Goal: Transaction & Acquisition: Purchase product/service

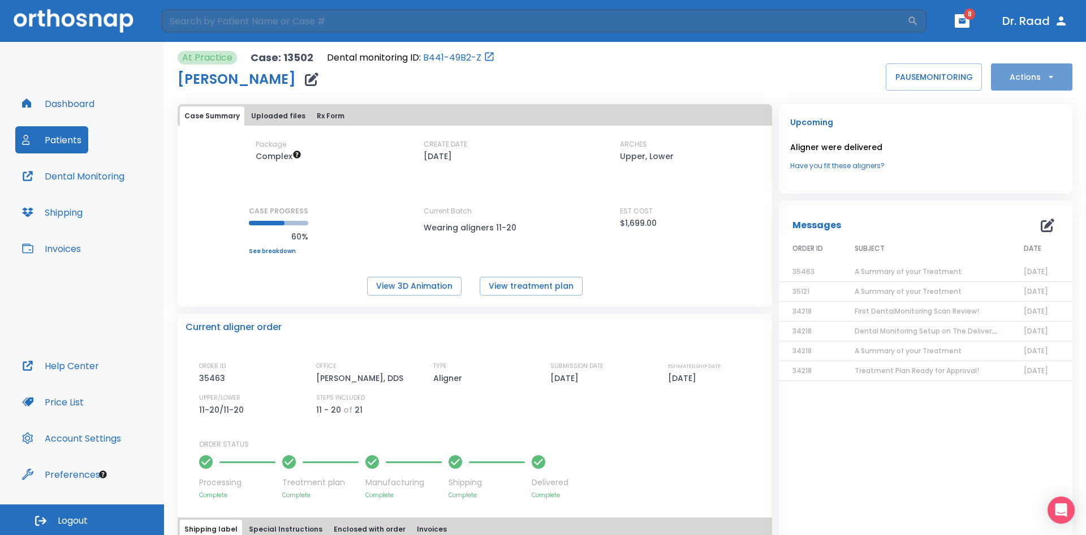
click at [1045, 77] on icon "button" at bounding box center [1050, 76] width 11 height 11
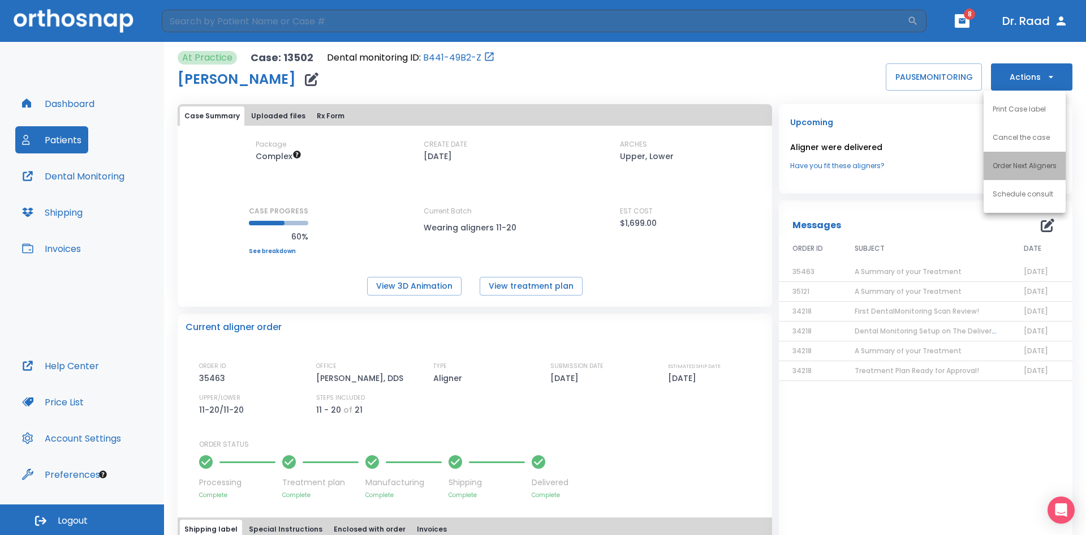
click at [1057, 163] on p "Order Next Aligners" at bounding box center [1025, 166] width 64 height 10
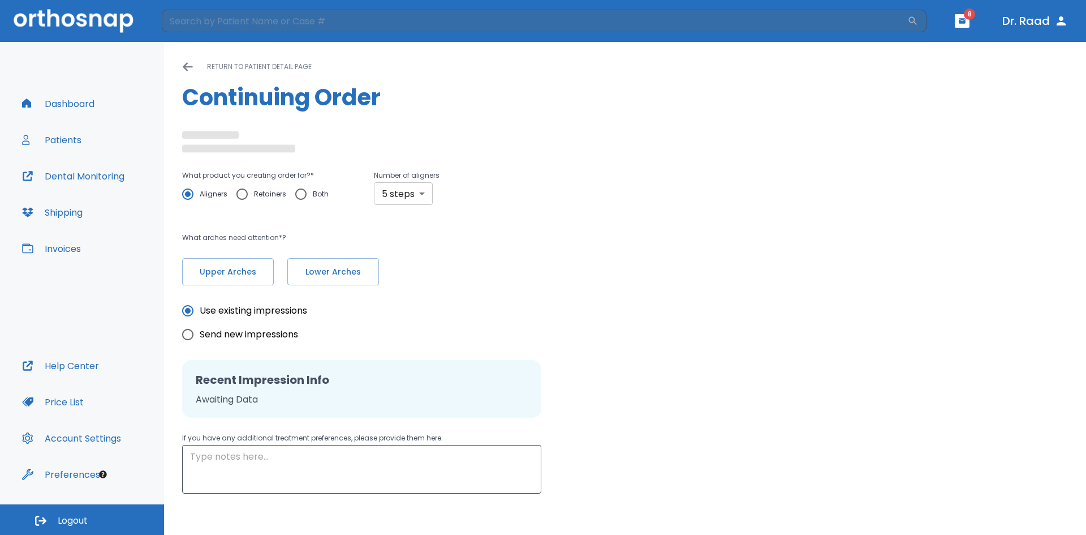
type textarea "please do not place attachments on existing crowns."
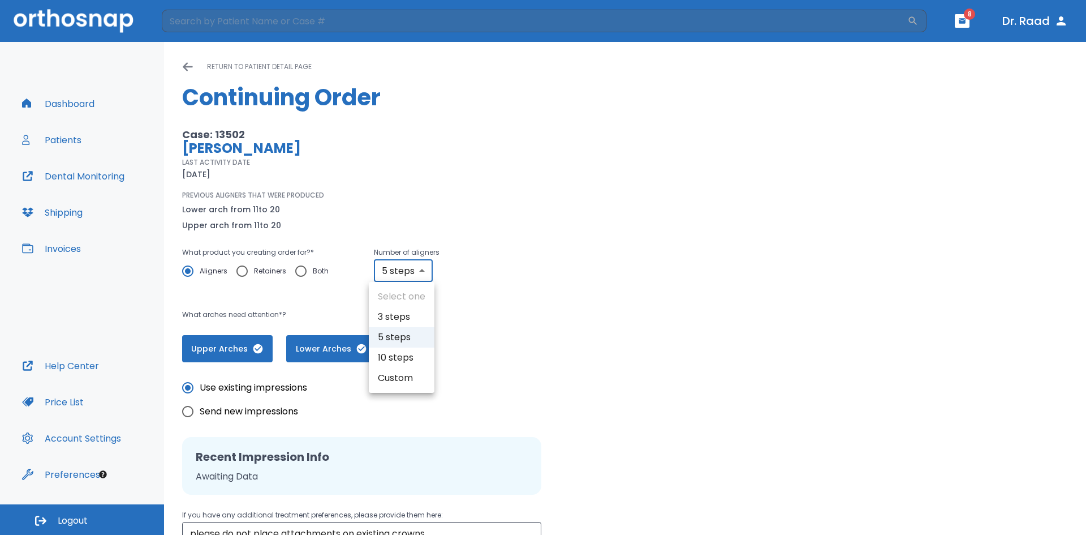
click at [421, 191] on body "​ 8 [PERSON_NAME] Dashboard Patients Dental Monitoring Shipping Invoices Help C…" at bounding box center [543, 267] width 1086 height 535
click at [397, 355] on li "10 steps" at bounding box center [402, 357] width 66 height 20
click at [421, 272] on body "​ 8 [PERSON_NAME] Dashboard Patients Dental Monitoring Shipping Invoices Help C…" at bounding box center [543, 267] width 1086 height 535
click at [478, 274] on div at bounding box center [543, 267] width 1086 height 535
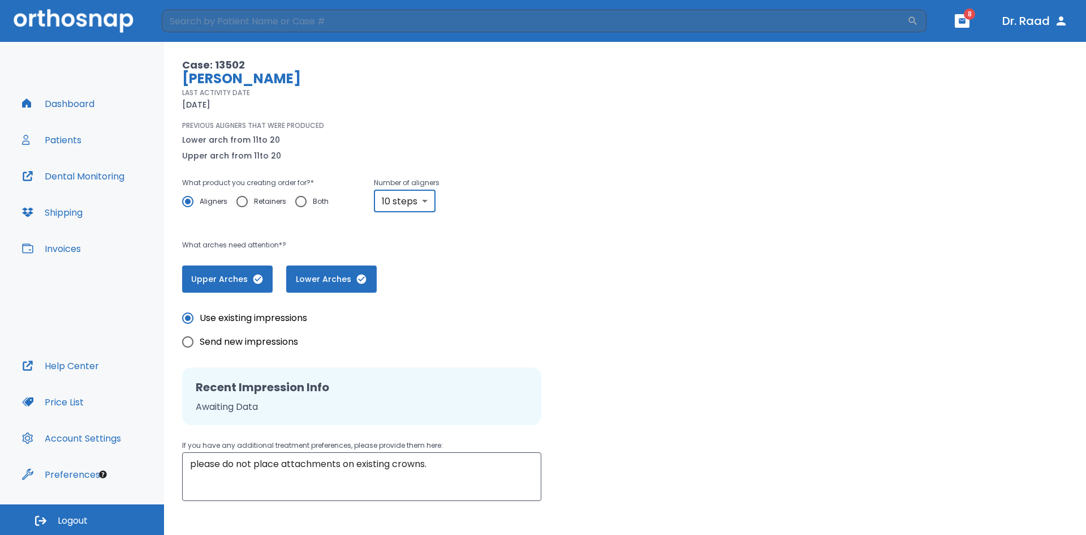
scroll to position [13, 0]
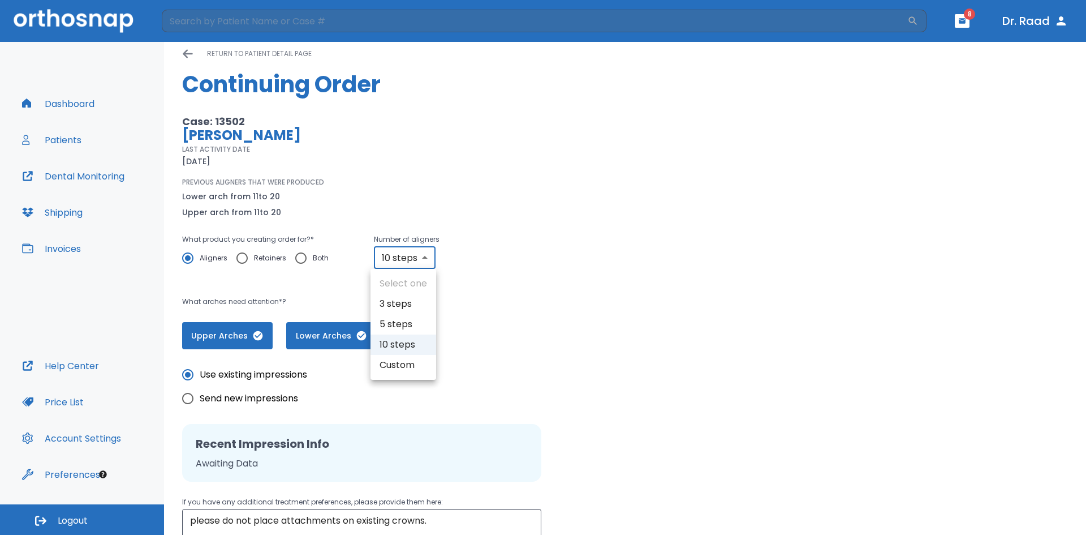
click at [422, 256] on body "​ 8 [PERSON_NAME] Dashboard Patients Dental Monitoring Shipping Invoices Help C…" at bounding box center [543, 267] width 1086 height 535
click at [411, 326] on li "5 steps" at bounding box center [404, 324] width 66 height 20
type input "5"
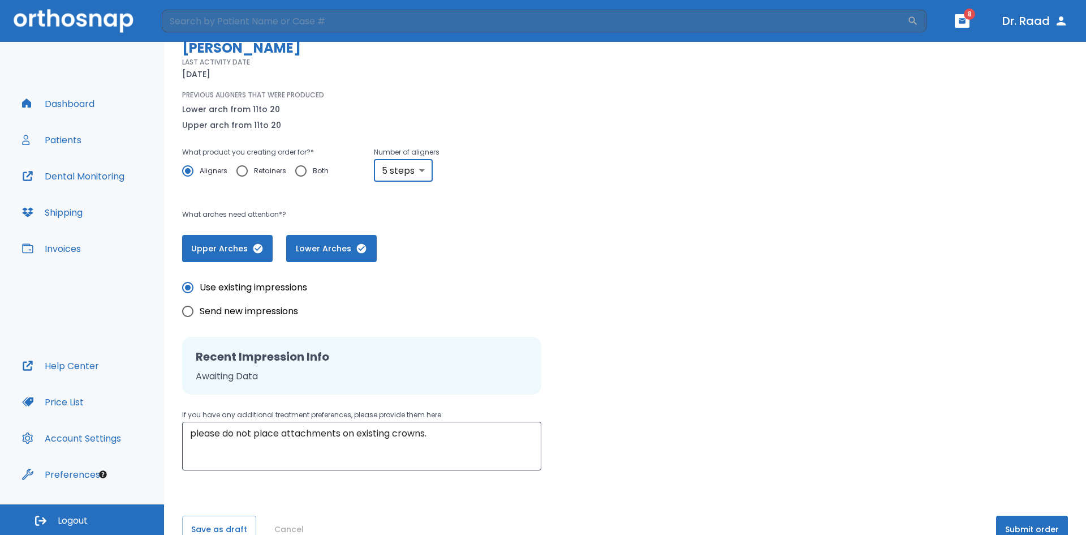
scroll to position [126, 0]
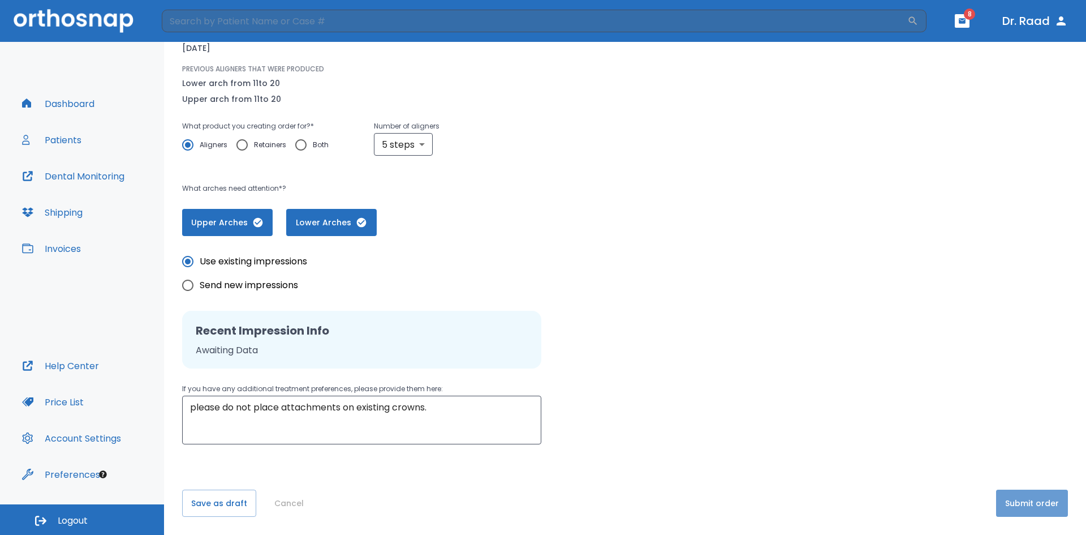
click at [1019, 507] on button "Submit order" at bounding box center [1032, 502] width 72 height 27
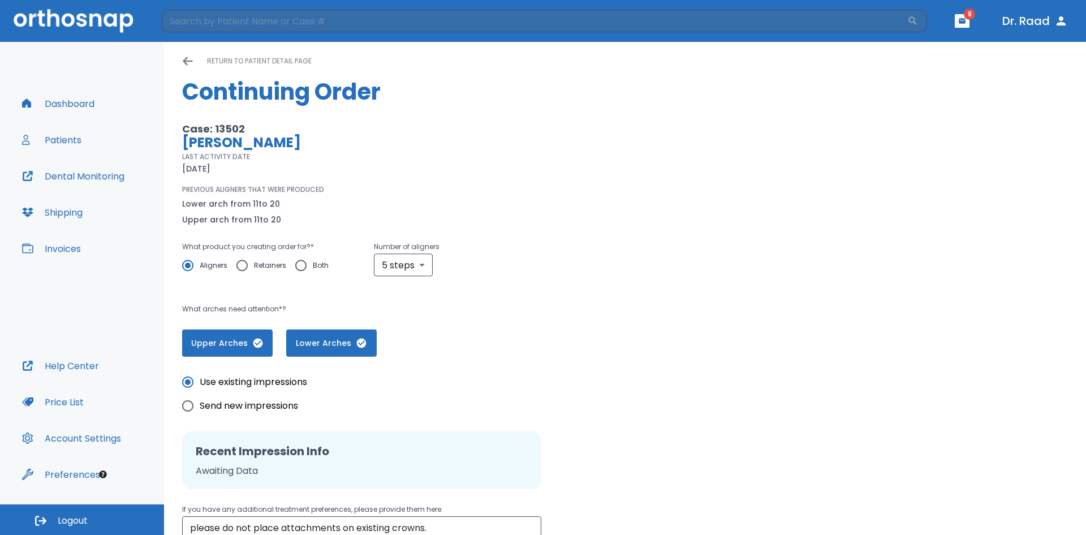
scroll to position [0, 0]
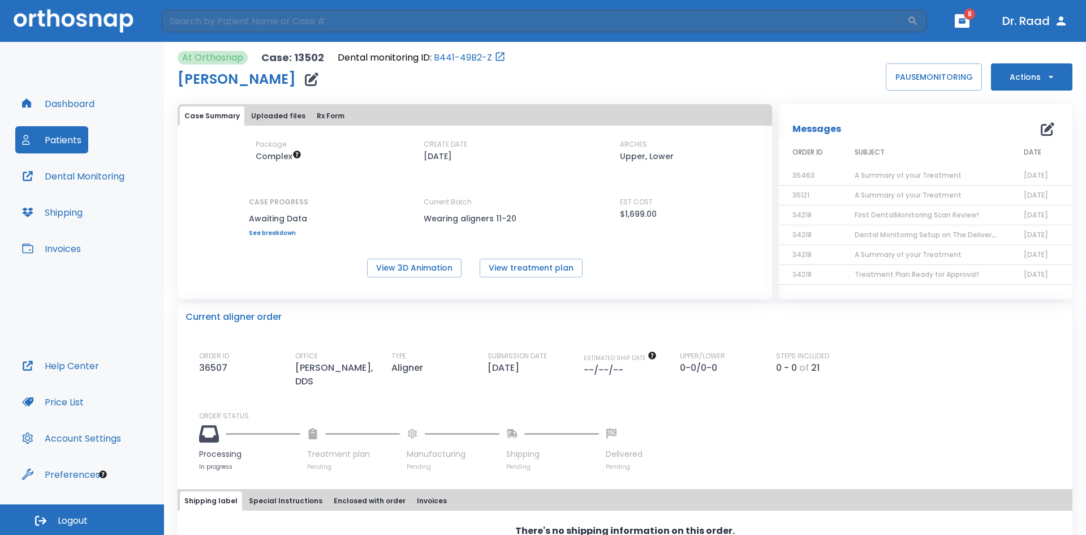
click at [59, 142] on button "Patients" at bounding box center [51, 139] width 73 height 27
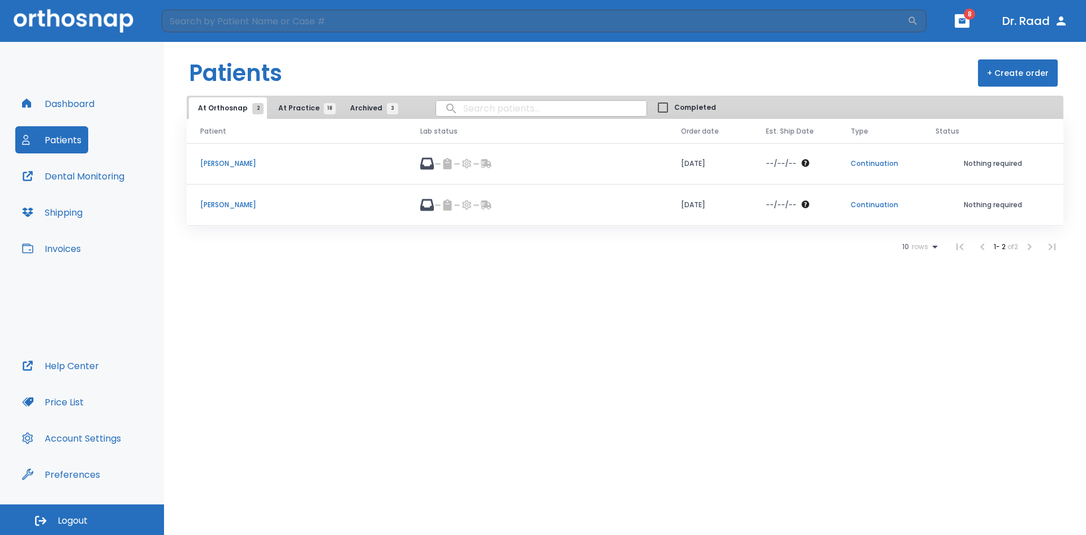
click at [234, 163] on p "[PERSON_NAME]" at bounding box center [296, 163] width 193 height 10
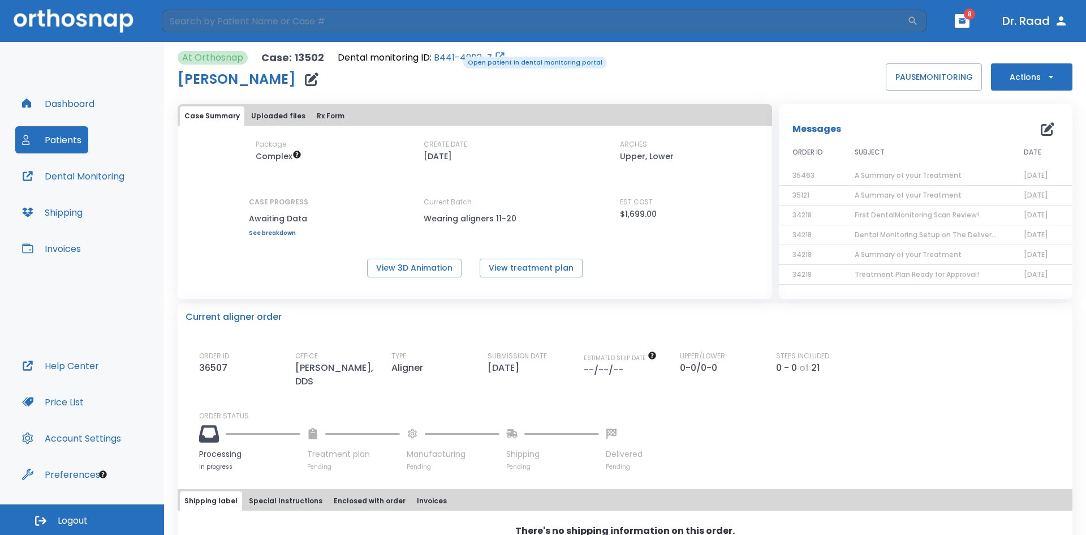
click at [455, 55] on link "B441-49B2-Z" at bounding box center [463, 58] width 58 height 14
click at [64, 137] on button "Patients" at bounding box center [51, 139] width 73 height 27
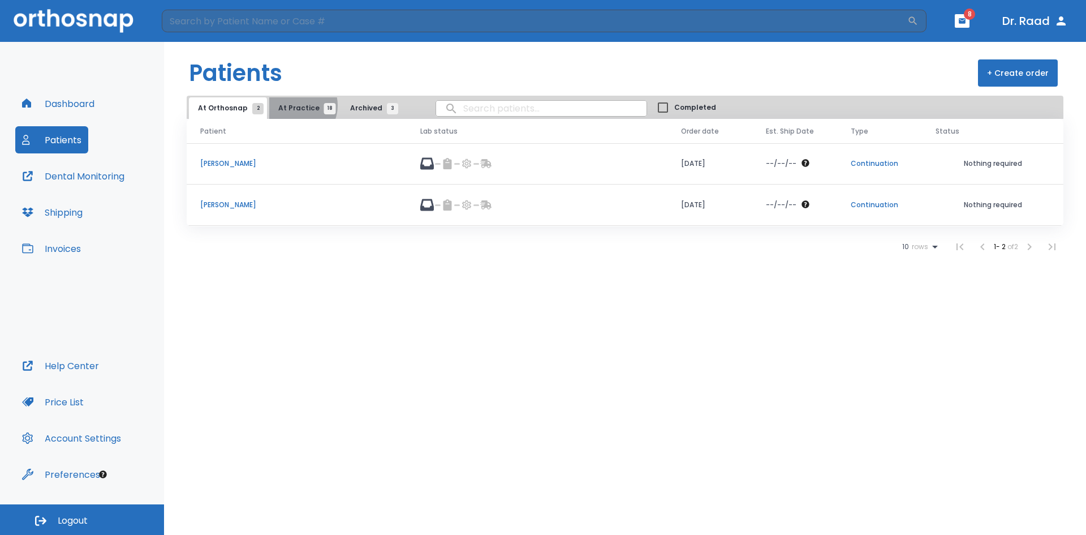
click at [291, 105] on span "At Practice 18" at bounding box center [303, 108] width 51 height 10
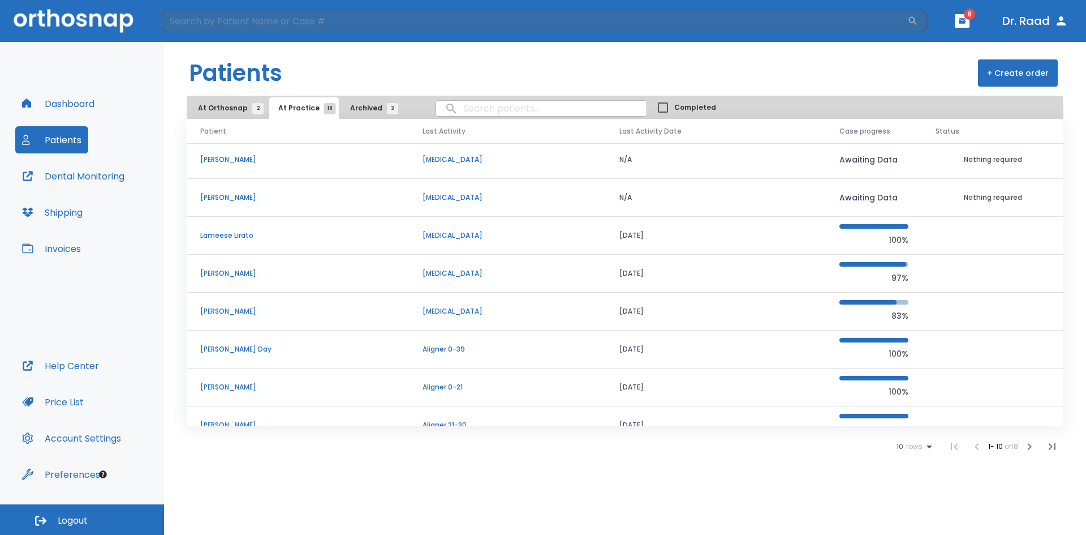
scroll to position [97, 0]
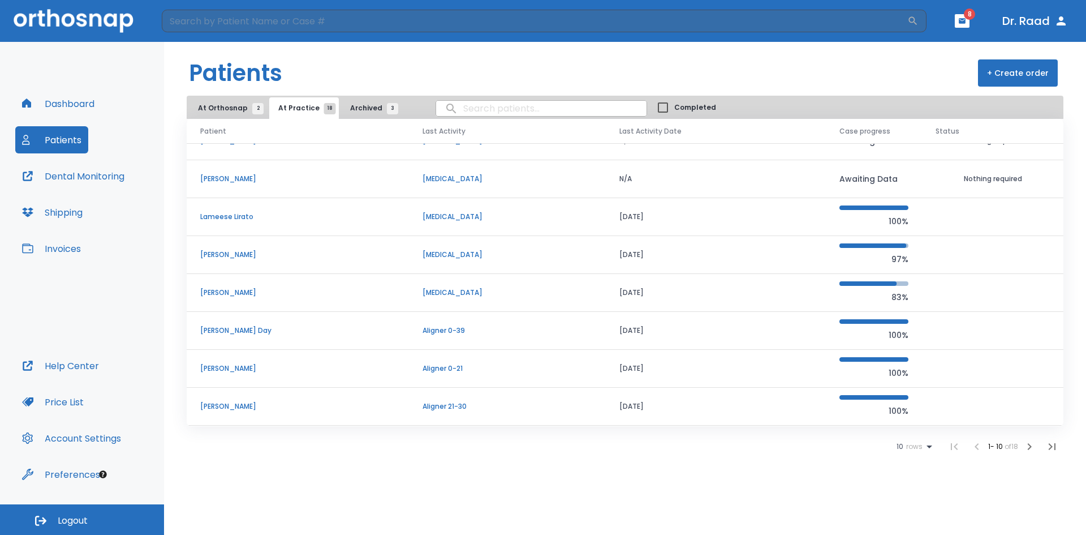
click at [227, 330] on p "[PERSON_NAME] Day" at bounding box center [297, 330] width 195 height 10
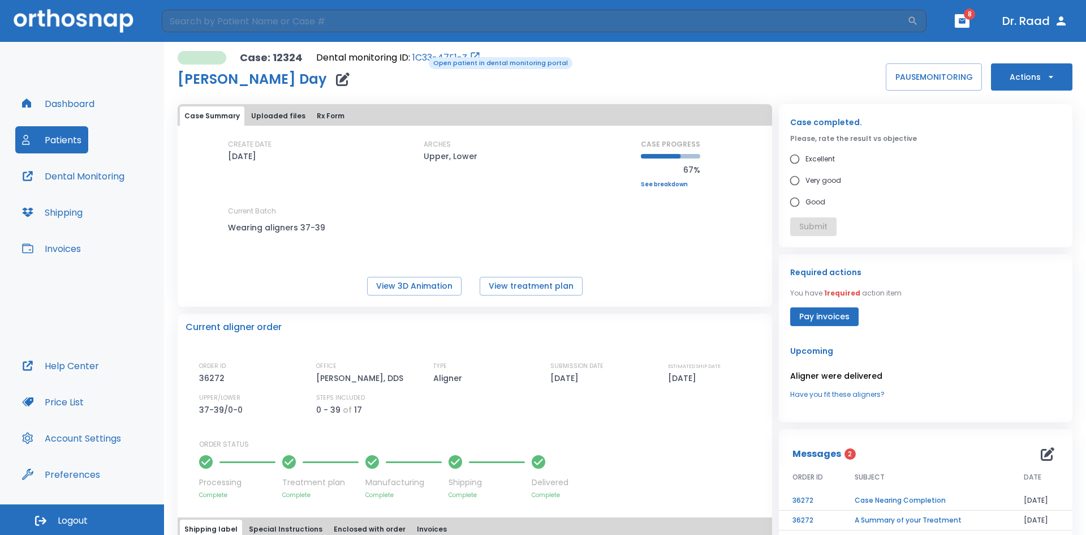
click at [421, 56] on link "1C33-47E1-Z" at bounding box center [439, 58] width 55 height 14
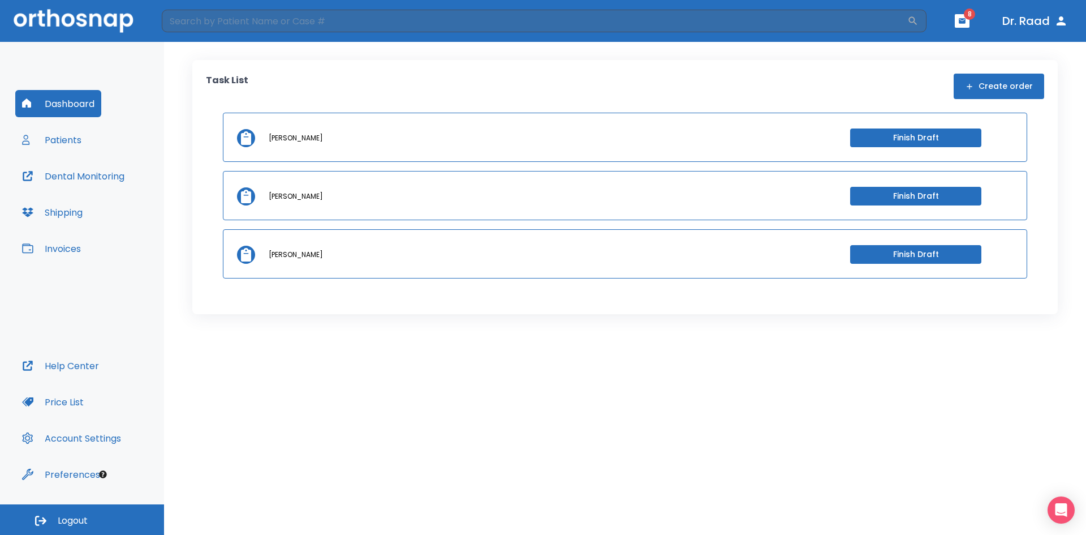
click at [50, 139] on button "Patients" at bounding box center [51, 139] width 73 height 27
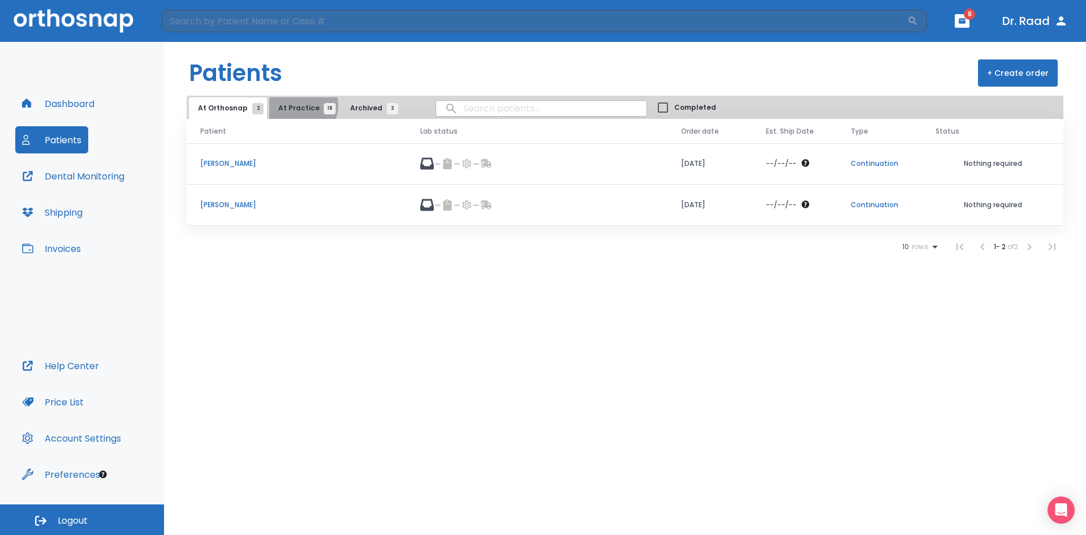
click at [296, 105] on span "At Practice 18" at bounding box center [303, 108] width 51 height 10
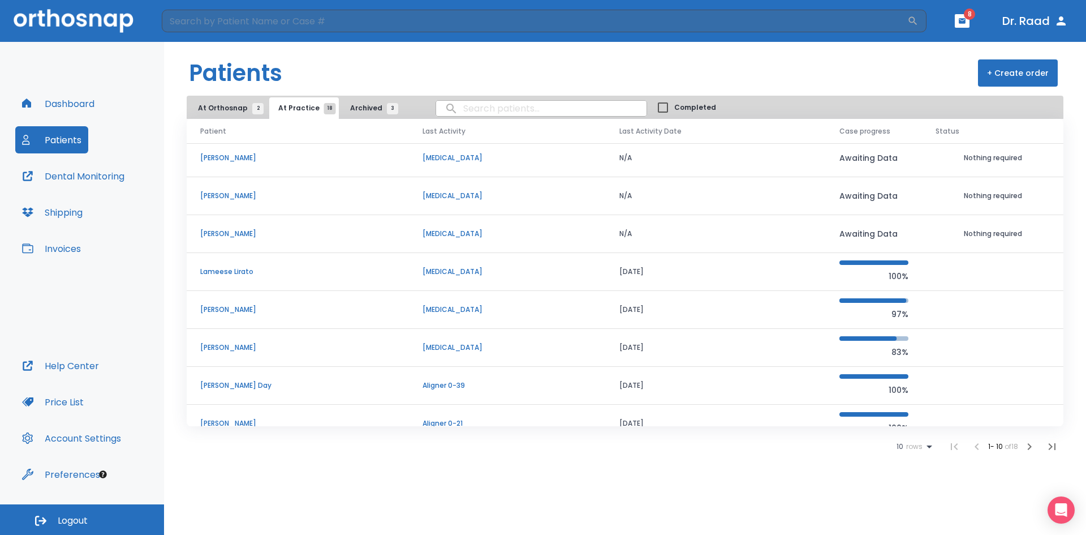
scroll to position [97, 0]
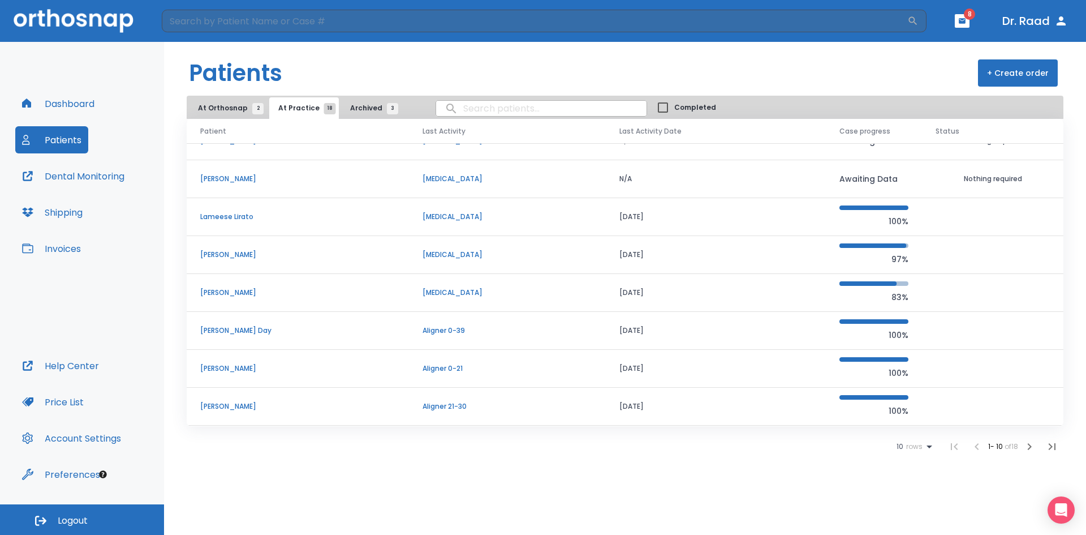
click at [231, 328] on p "[PERSON_NAME] Day" at bounding box center [297, 330] width 195 height 10
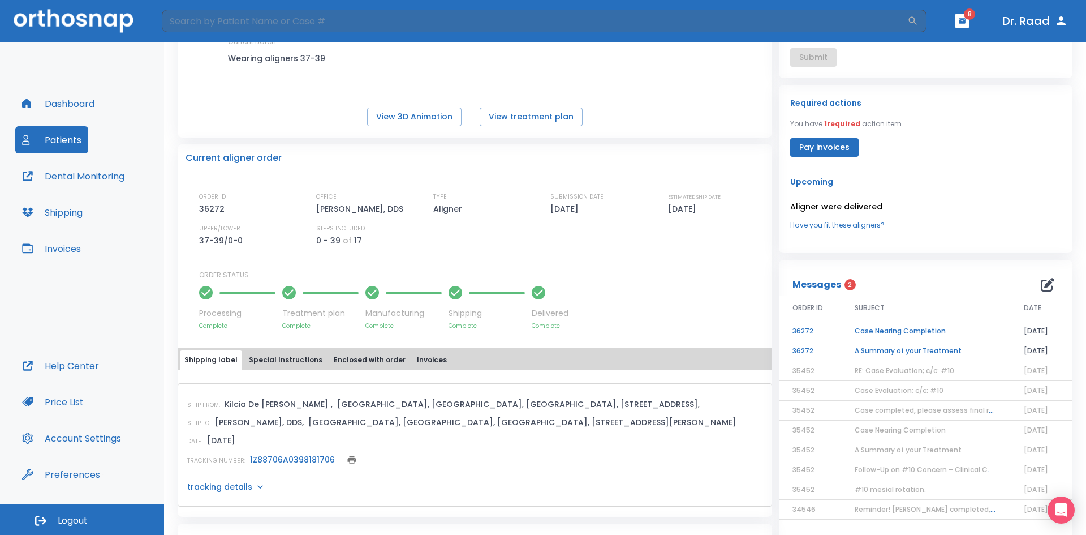
scroll to position [170, 0]
click at [935, 347] on td "A Summary of your Treatment" at bounding box center [925, 351] width 169 height 20
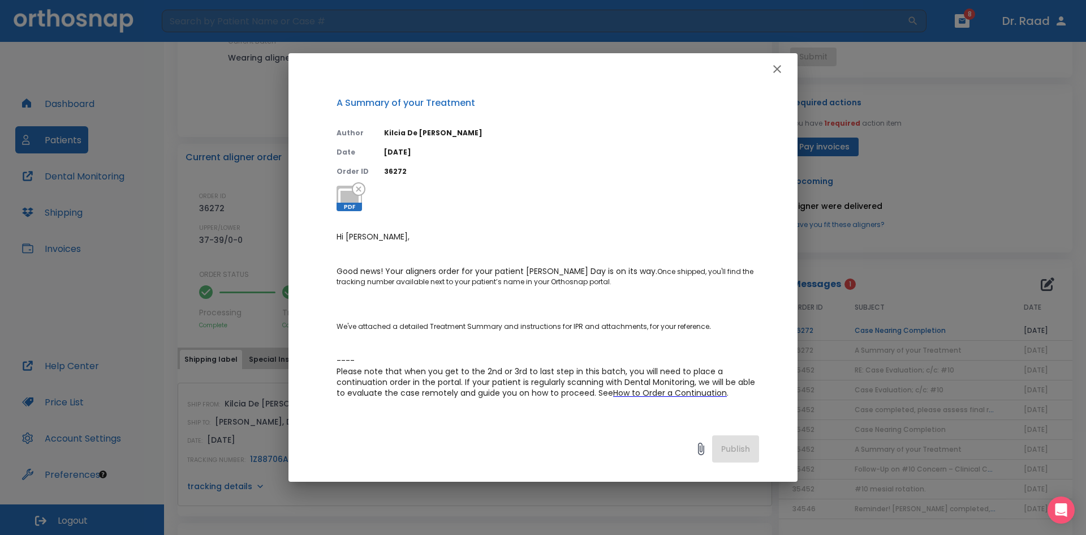
click at [775, 70] on icon "button" at bounding box center [777, 69] width 14 height 14
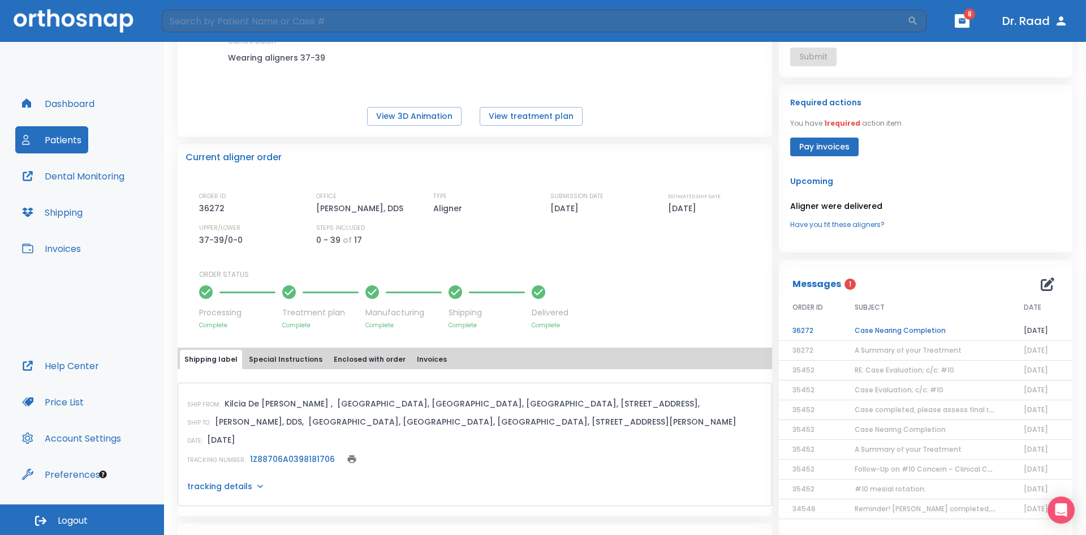
click at [873, 329] on td "Case Nearing Completion" at bounding box center [925, 331] width 169 height 20
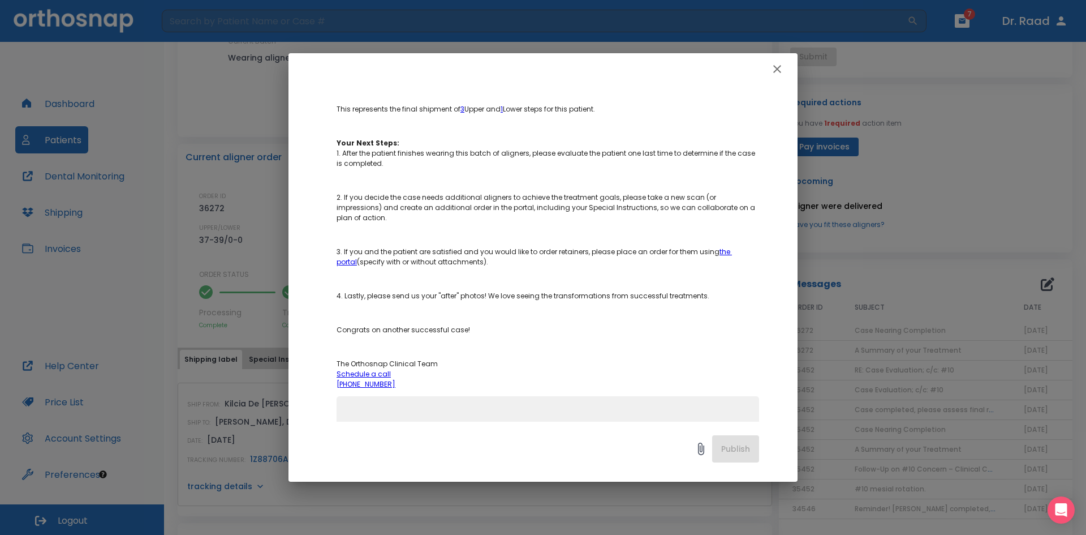
click at [774, 68] on icon "button" at bounding box center [777, 69] width 14 height 14
